Goal: Task Accomplishment & Management: Complete application form

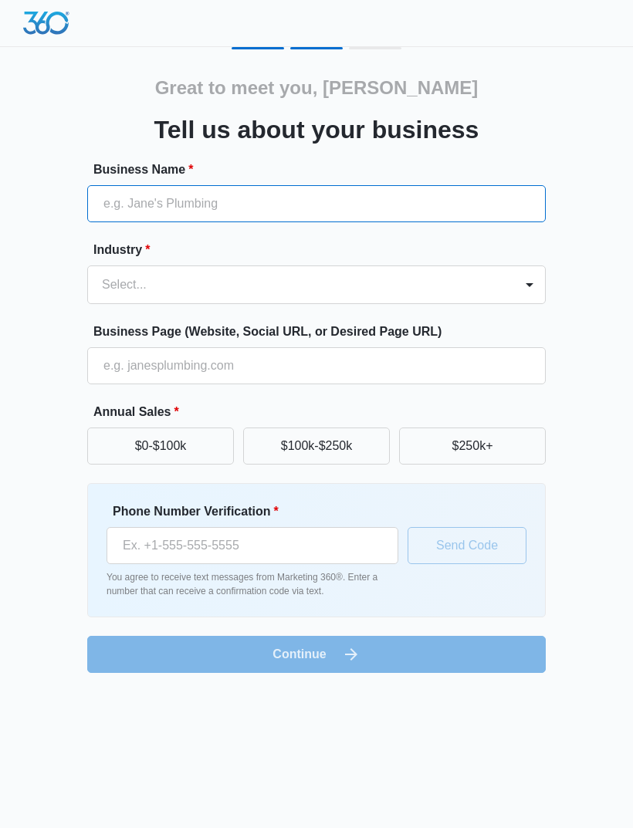
click at [177, 210] on input "Business Name *" at bounding box center [316, 203] width 458 height 37
type input "JFC VENTURES LLC"
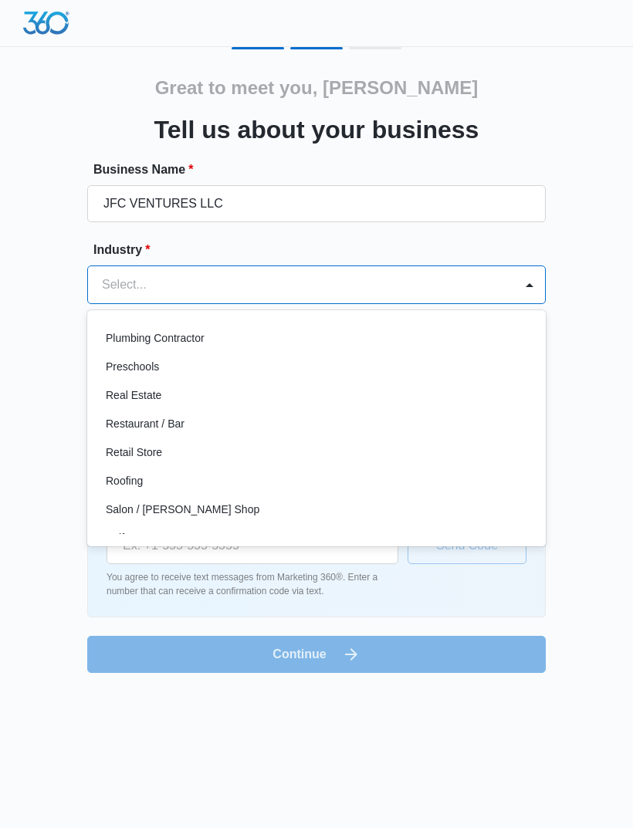
scroll to position [1039, 0]
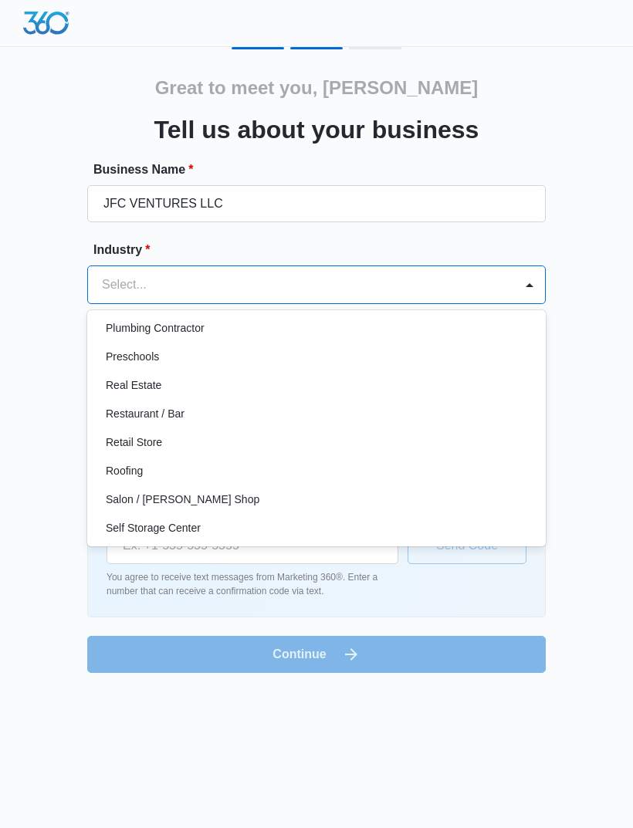
click at [166, 385] on div "Real Estate" at bounding box center [315, 385] width 418 height 16
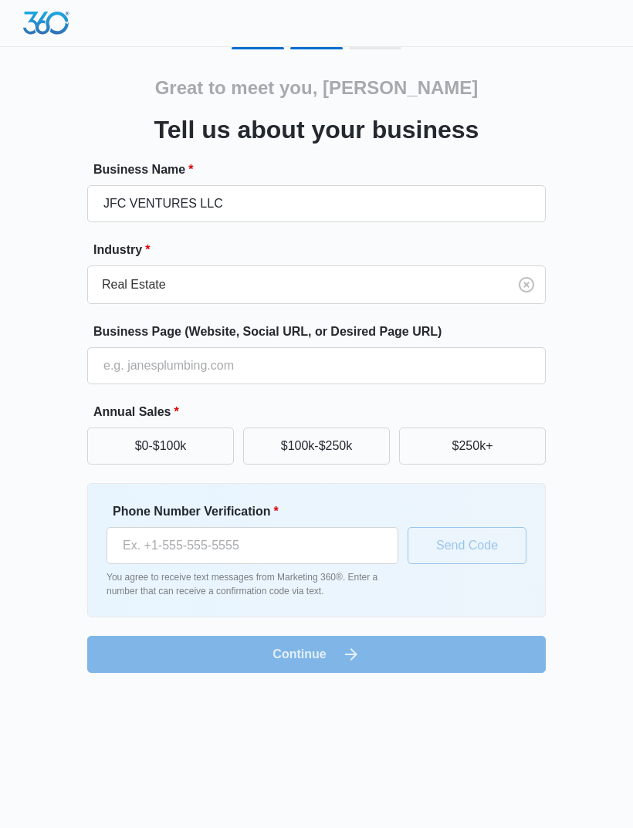
click at [494, 452] on button "$250k+" at bounding box center [472, 445] width 147 height 37
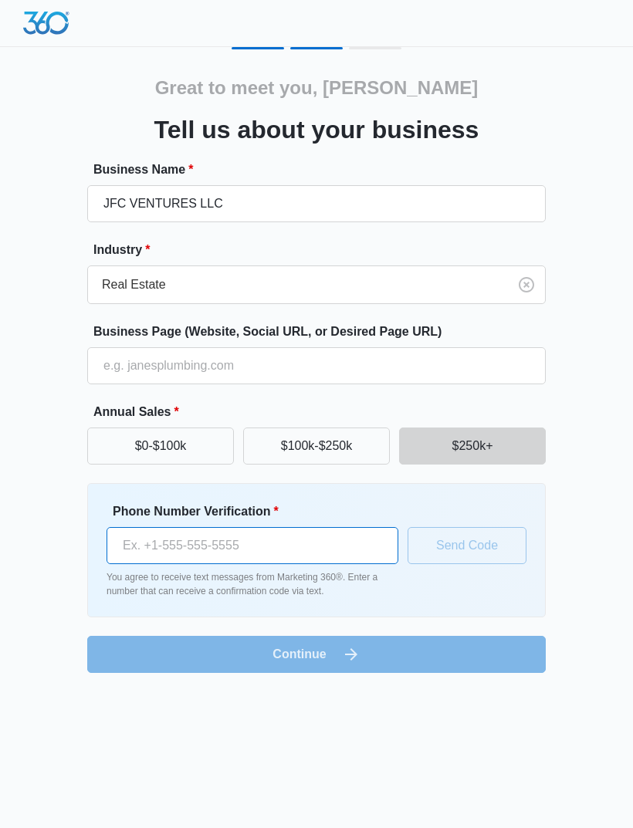
click at [177, 542] on input "Phone Number Verification *" at bounding box center [252, 545] width 292 height 37
type input "(330) 388-6850"
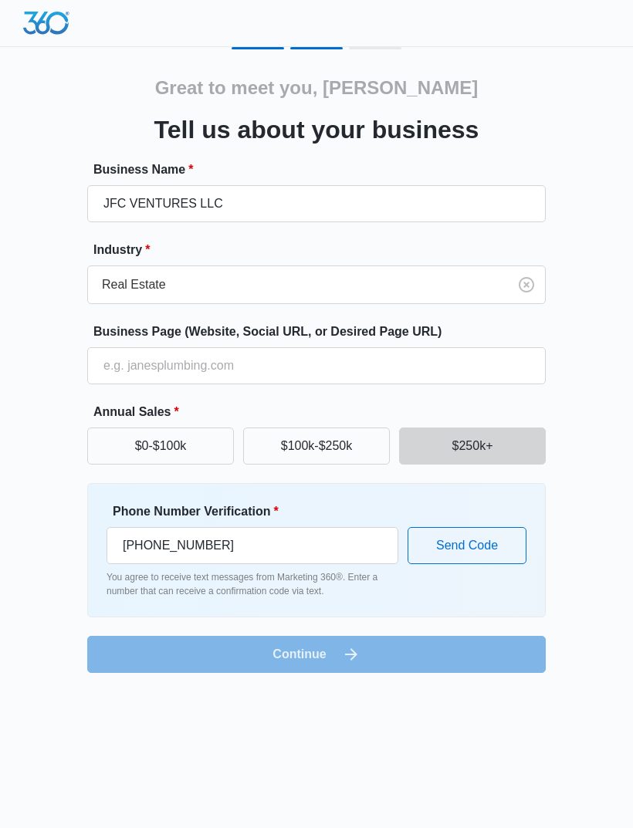
click at [474, 542] on button "Send Code" at bounding box center [466, 545] width 119 height 37
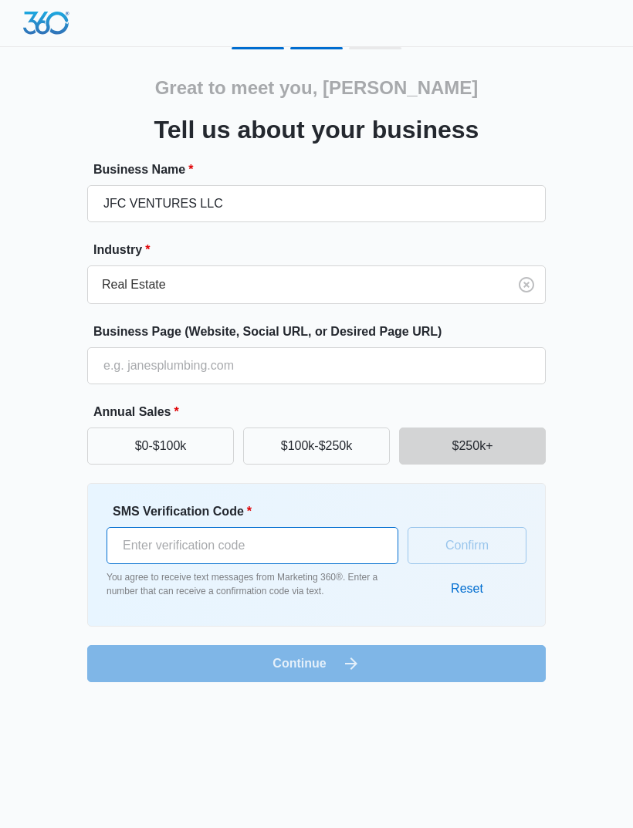
click at [155, 547] on input "SMS Verification Code *" at bounding box center [252, 545] width 292 height 37
type input "193723"
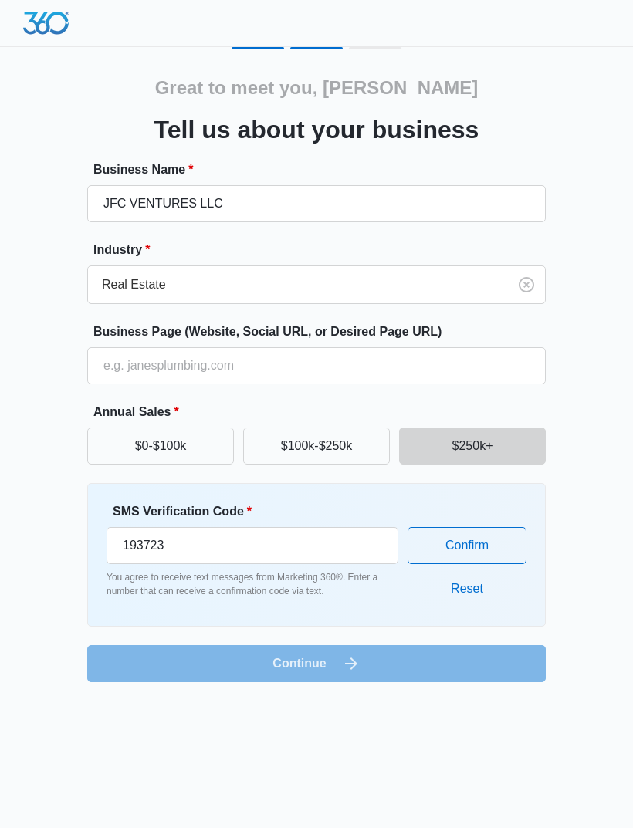
click at [480, 542] on button "Confirm" at bounding box center [466, 545] width 119 height 37
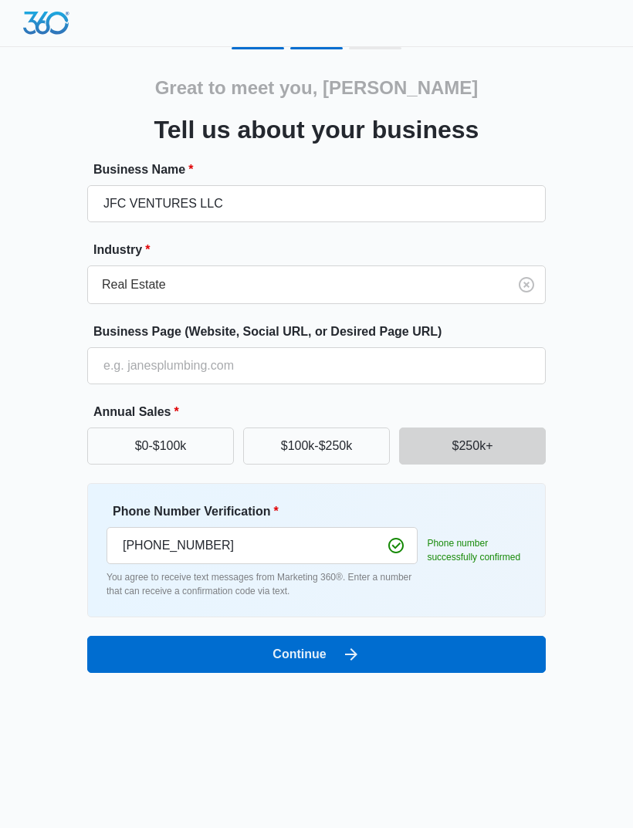
click at [342, 655] on icon "submit" at bounding box center [351, 654] width 19 height 19
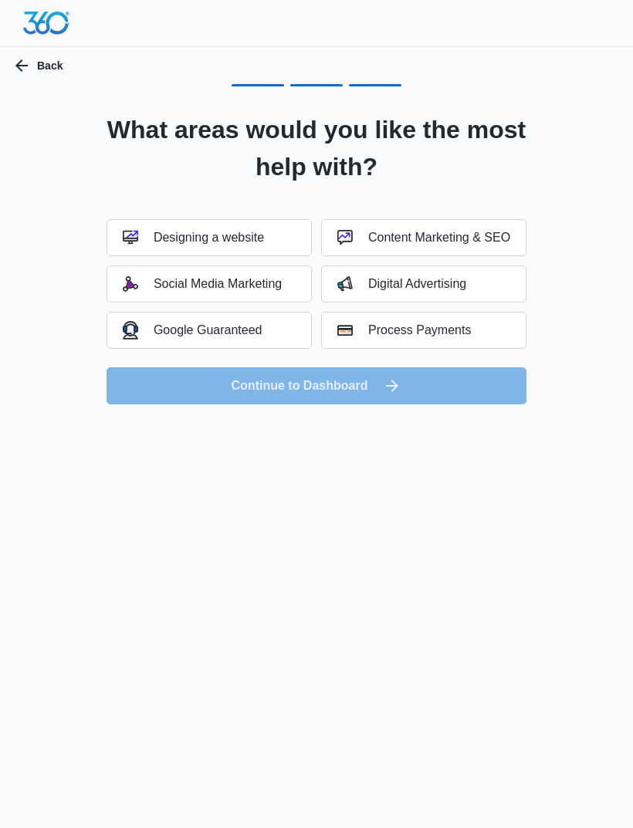
click at [241, 284] on div "Social Media Marketing" at bounding box center [202, 283] width 159 height 15
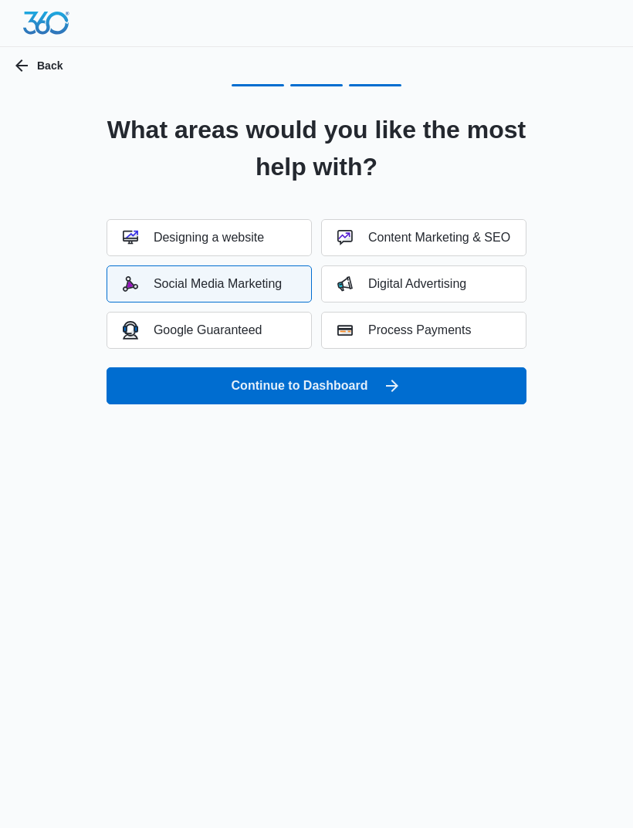
click at [421, 284] on div "Digital Advertising" at bounding box center [401, 283] width 129 height 15
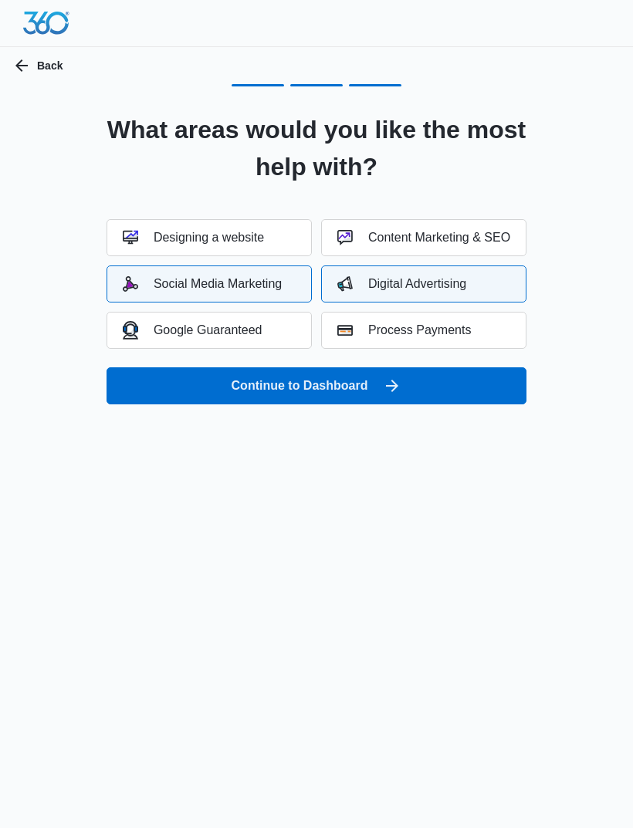
click at [385, 387] on icon "submit" at bounding box center [392, 385] width 19 height 19
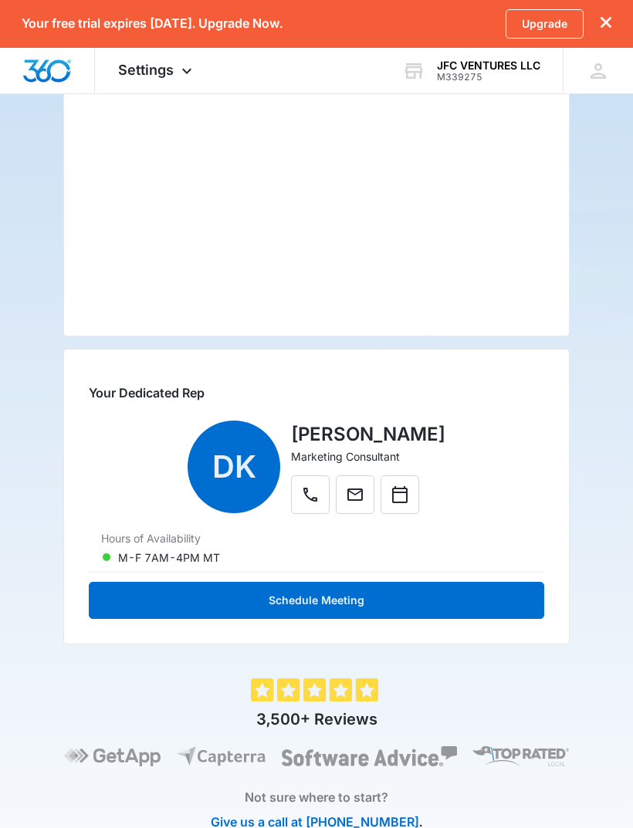
scroll to position [339, 0]
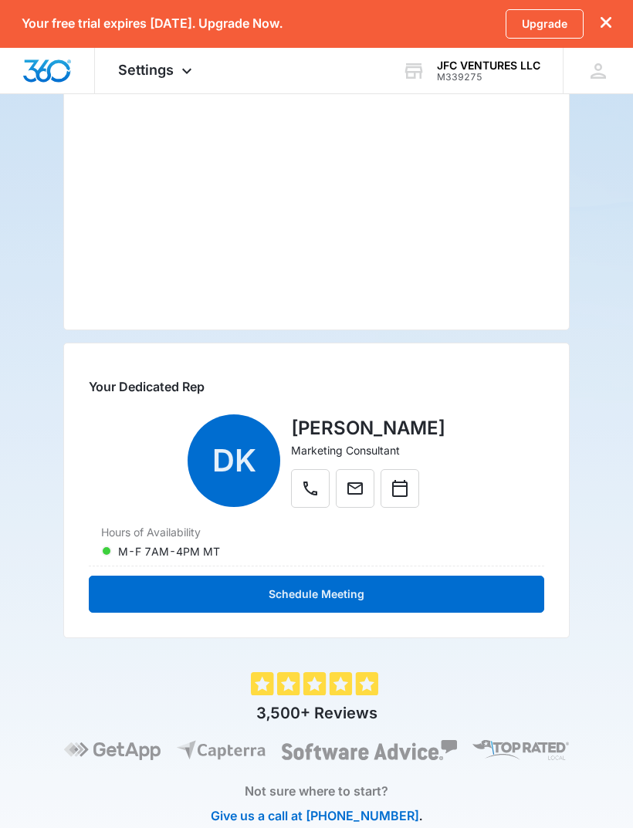
click at [610, 23] on icon "dismiss this dialog" at bounding box center [605, 22] width 11 height 11
